Goal: Check status: Check status

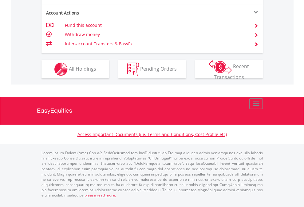
scroll to position [627, 0]
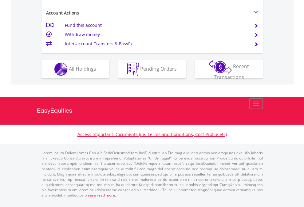
scroll to position [578, 0]
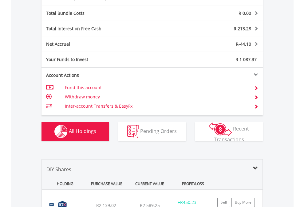
scroll to position [734, 0]
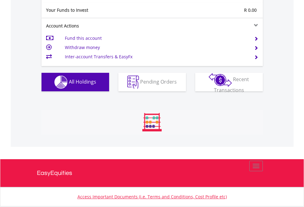
scroll to position [59, 97]
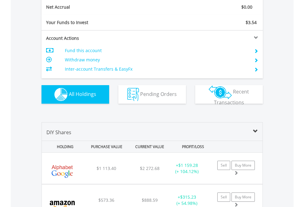
scroll to position [697, 0]
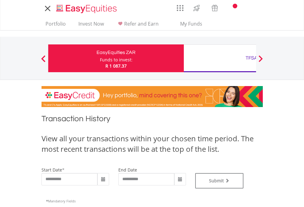
type input "**********"
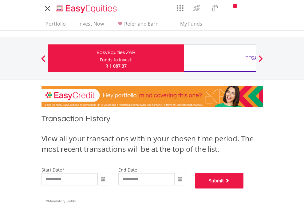
click at [244, 188] on button "Submit" at bounding box center [219, 180] width 49 height 15
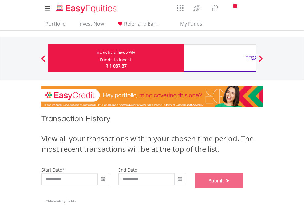
scroll to position [250, 0]
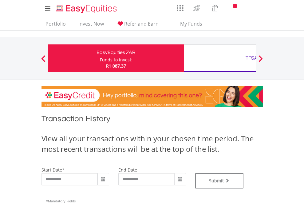
click at [220, 58] on div "TFSA" at bounding box center [252, 58] width 128 height 9
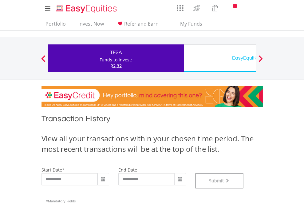
scroll to position [250, 0]
click at [220, 58] on div "EasyEquities USD" at bounding box center [252, 58] width 128 height 9
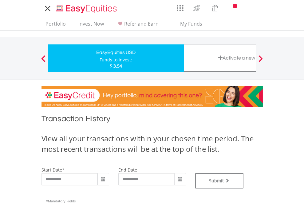
type input "**********"
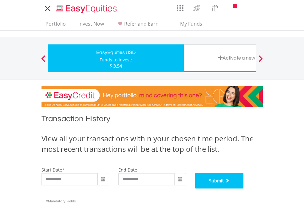
click at [244, 188] on button "Submit" at bounding box center [219, 180] width 49 height 15
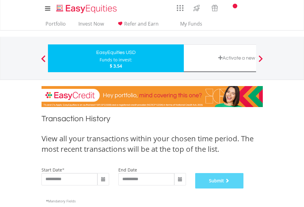
scroll to position [250, 0]
